Goal: Task Accomplishment & Management: Manage account settings

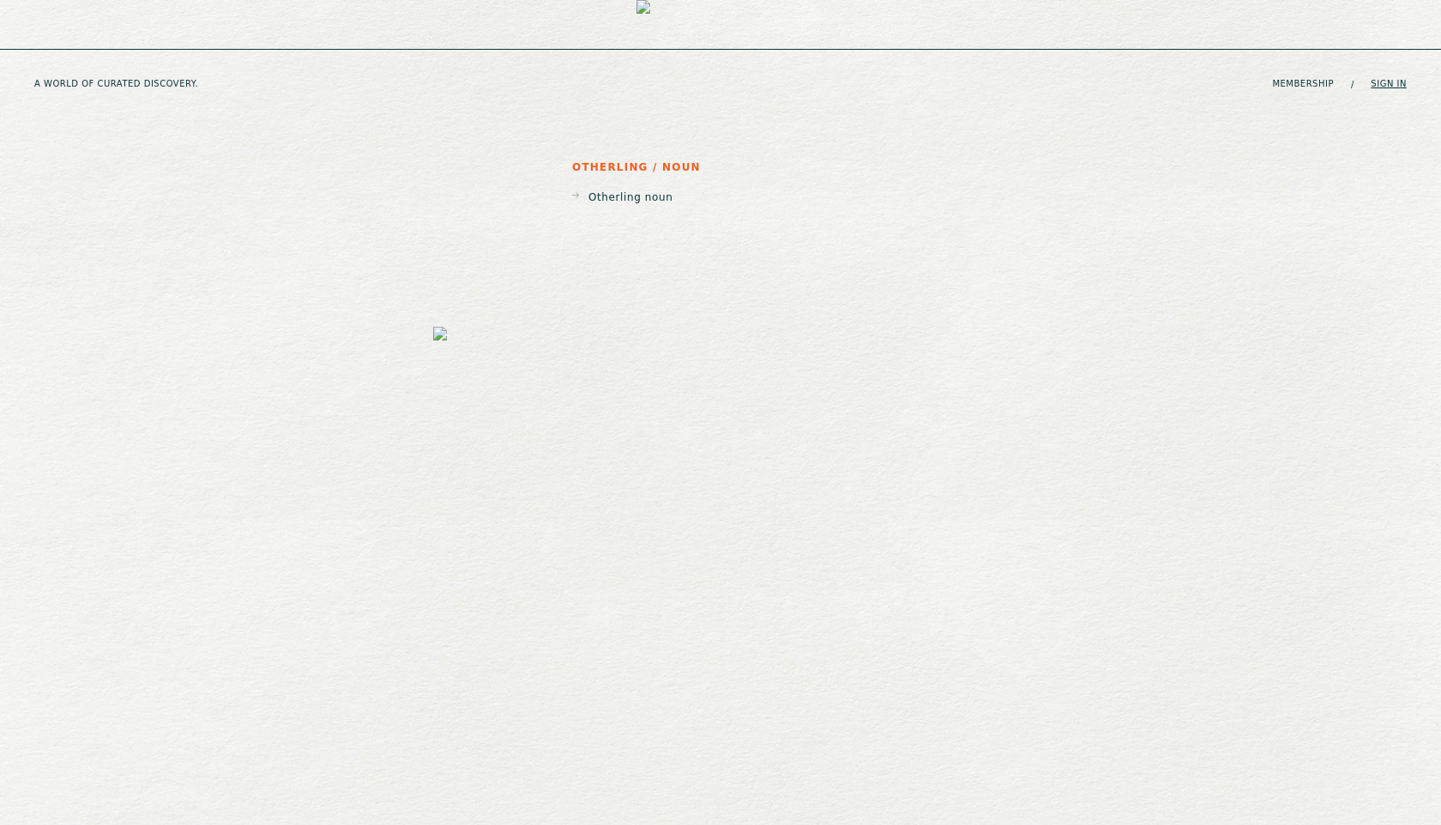
click at [696, 79] on link "Sign in" at bounding box center [1389, 84] width 36 height 10
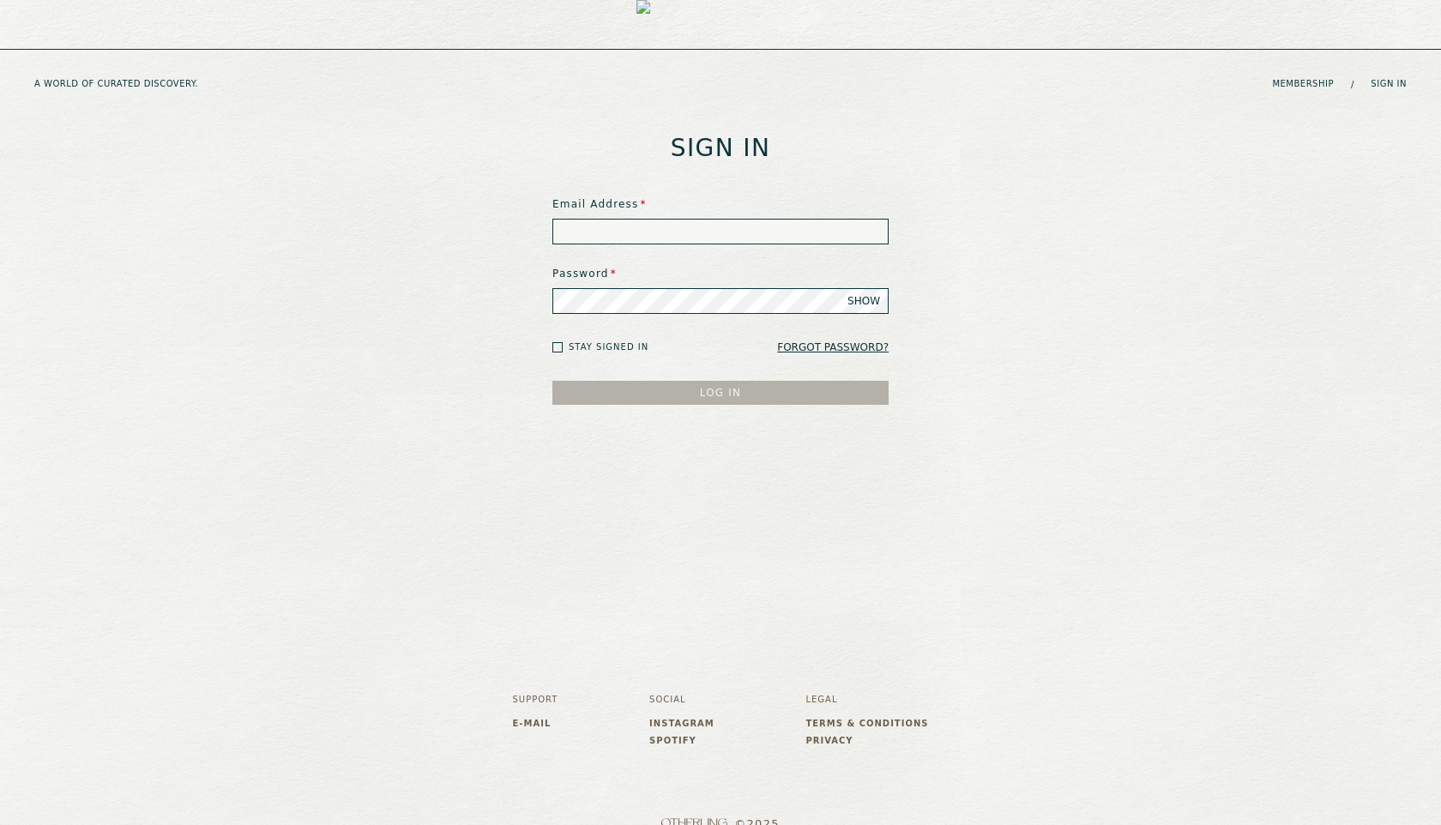
click at [696, 227] on input at bounding box center [720, 232] width 336 height 26
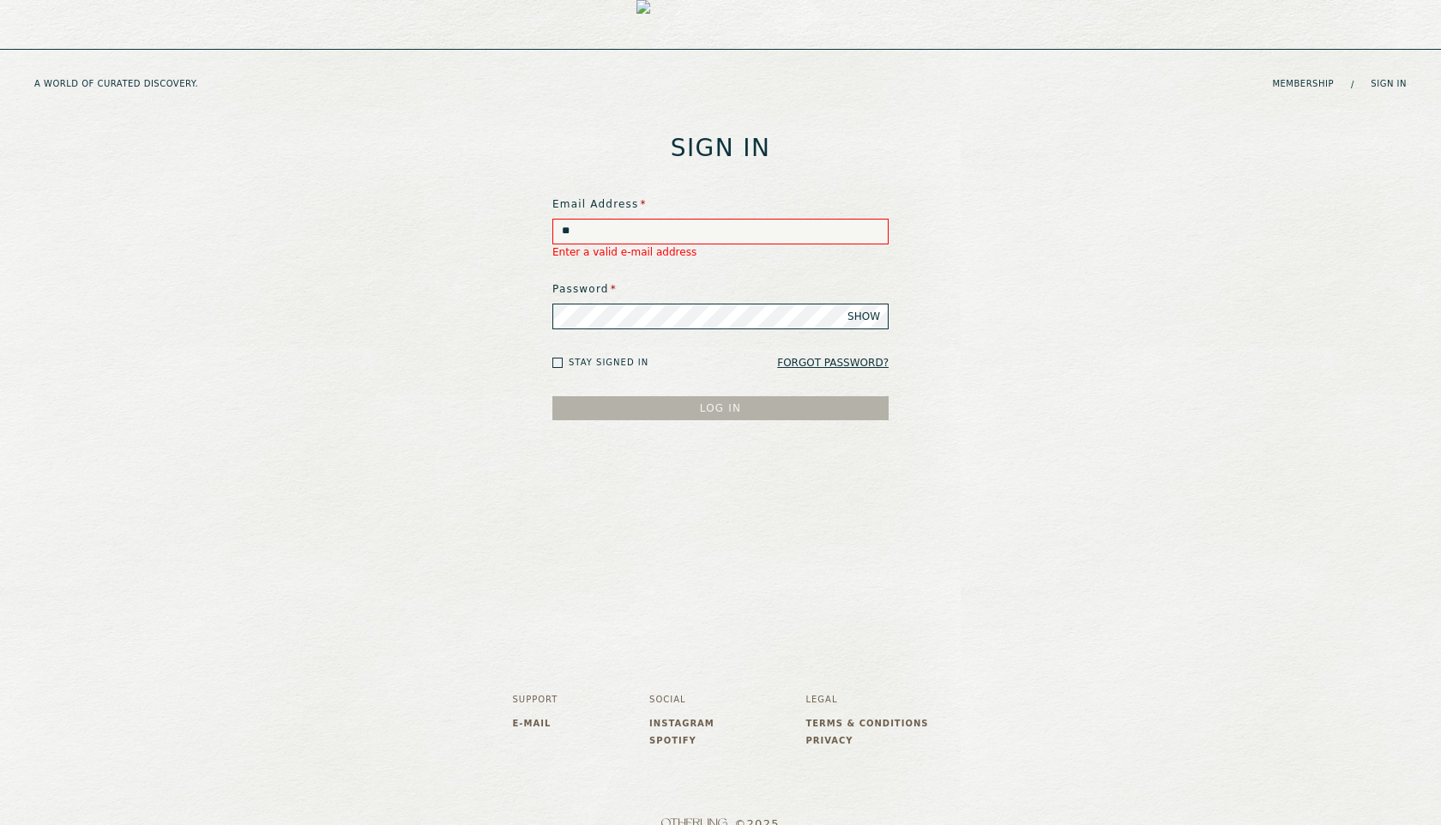
type input "*"
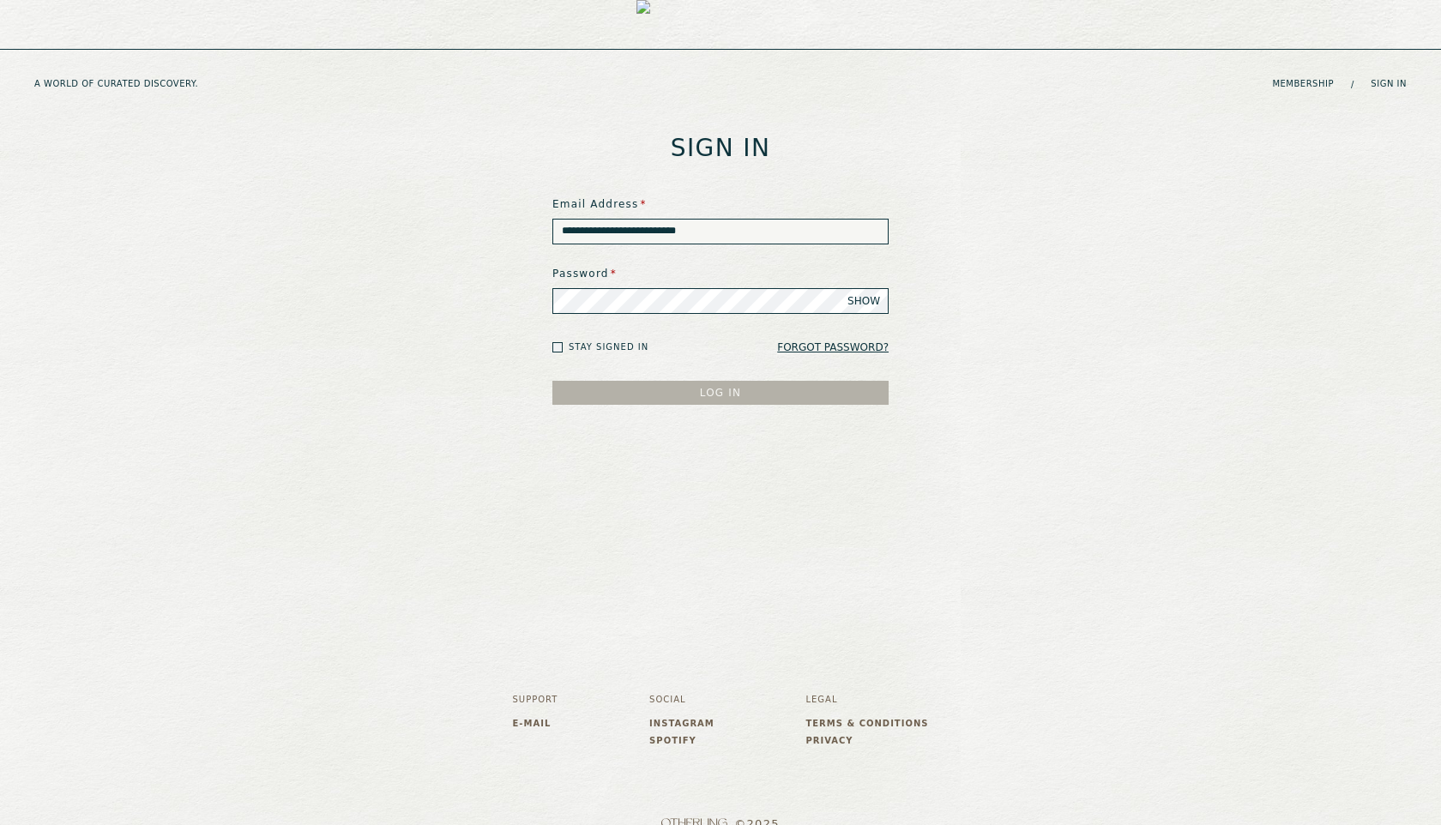
type input "**********"
click at [696, 305] on span "SHOW" at bounding box center [863, 301] width 33 height 14
click at [696, 399] on button "LOG IN" at bounding box center [720, 393] width 336 height 24
